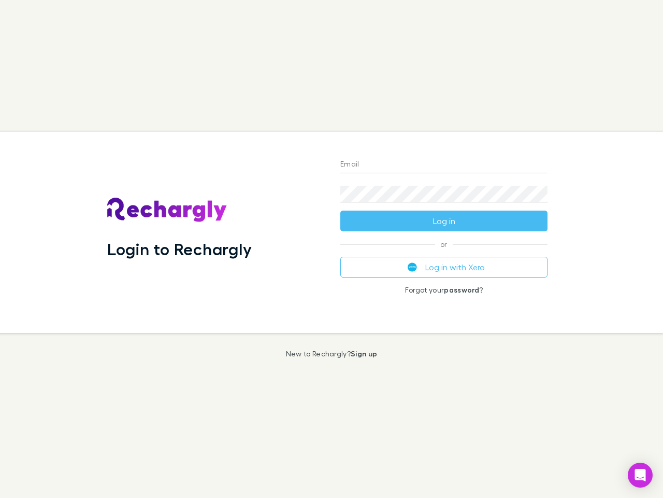
click at [332, 249] on div "Login to Rechargly" at bounding box center [215, 232] width 233 height 201
click at [444, 165] on input "Email" at bounding box center [444, 165] width 207 height 17
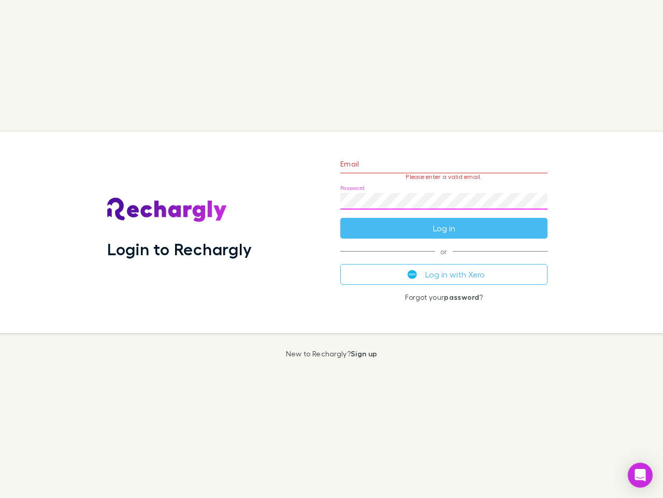
click at [444, 221] on form "Email Please enter a valid email. Password Log in" at bounding box center [444, 193] width 207 height 90
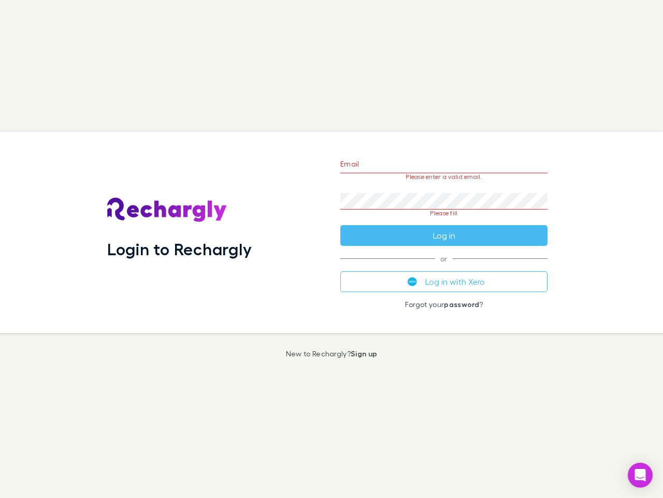
click at [444, 267] on div "Email Please enter a valid email. Password Please fill Log in or Log in with Xe…" at bounding box center [444, 232] width 224 height 201
click at [641, 475] on icon "Open Intercom Messenger" at bounding box center [640, 475] width 11 height 12
